Goal: Use online tool/utility: Utilize a website feature to perform a specific function

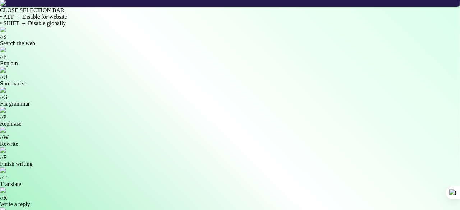
drag, startPoint x: 270, startPoint y: 161, endPoint x: 254, endPoint y: 161, distance: 16.9
copy p "605B0F"
drag, startPoint x: 272, startPoint y: 116, endPoint x: 252, endPoint y: 118, distance: 19.5
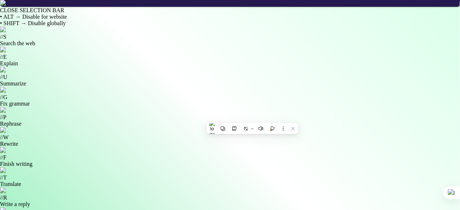
copy p "CFB7D8"
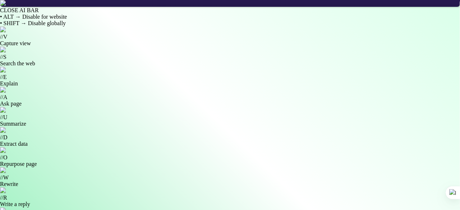
drag, startPoint x: 271, startPoint y: 138, endPoint x: 253, endPoint y: 141, distance: 18.2
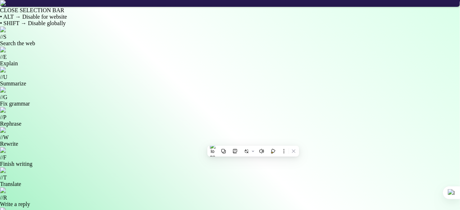
copy p "A8A037"
drag, startPoint x: 271, startPoint y: 71, endPoint x: 252, endPoint y: 72, distance: 19.1
copy p "F3EDF6"
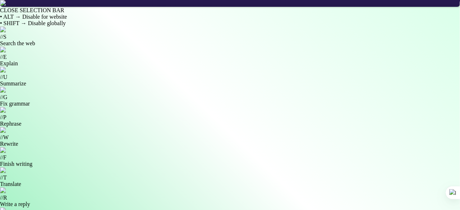
drag, startPoint x: 271, startPoint y: 94, endPoint x: 252, endPoint y: 95, distance: 18.7
copy p "E6DF80"
